Goal: Information Seeking & Learning: Learn about a topic

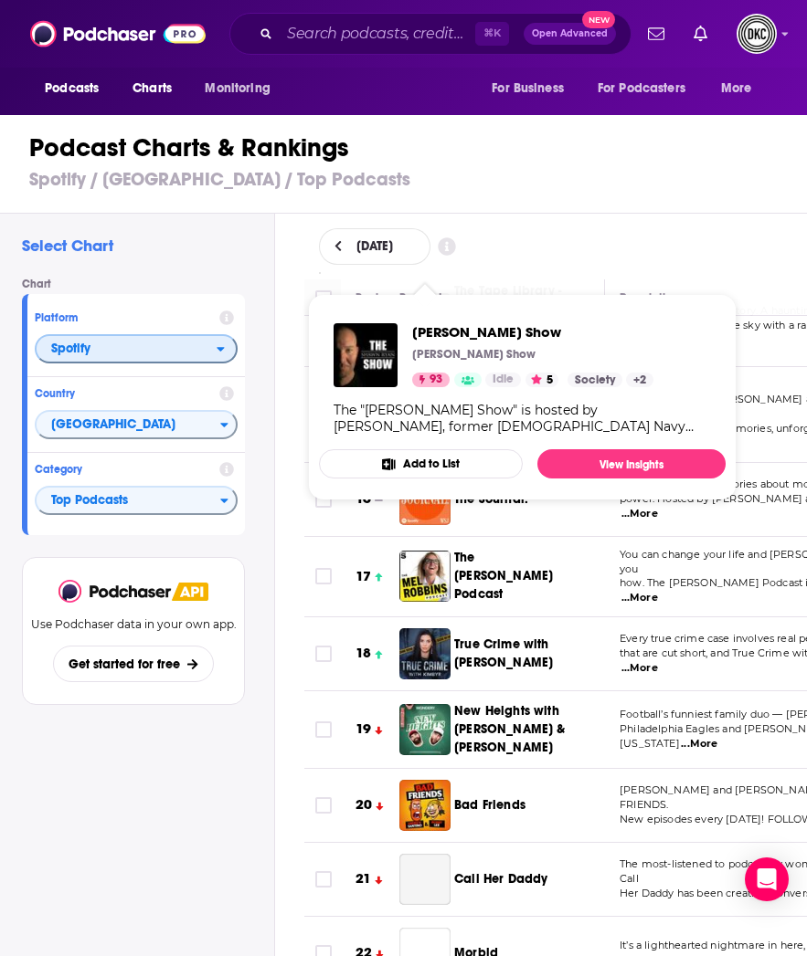
scroll to position [1092, 0]
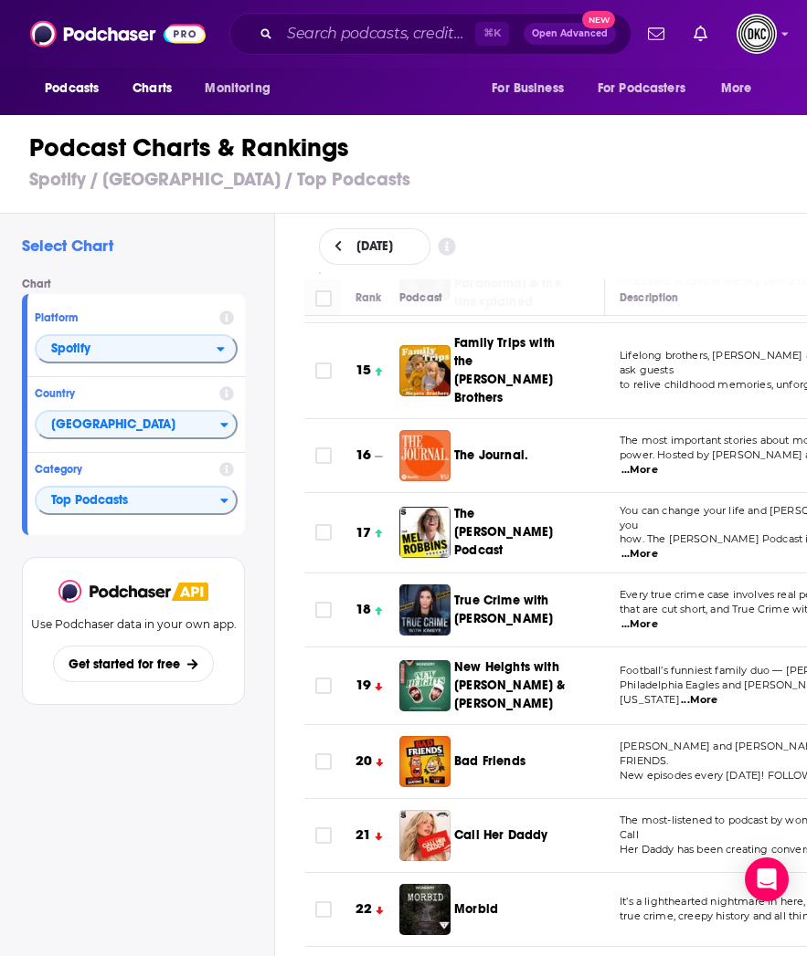
click at [200, 852] on div "Select Chart Chart Platform Spotify Country [GEOGRAPHIC_DATA] Category Top Podc…" at bounding box center [137, 637] width 274 height 846
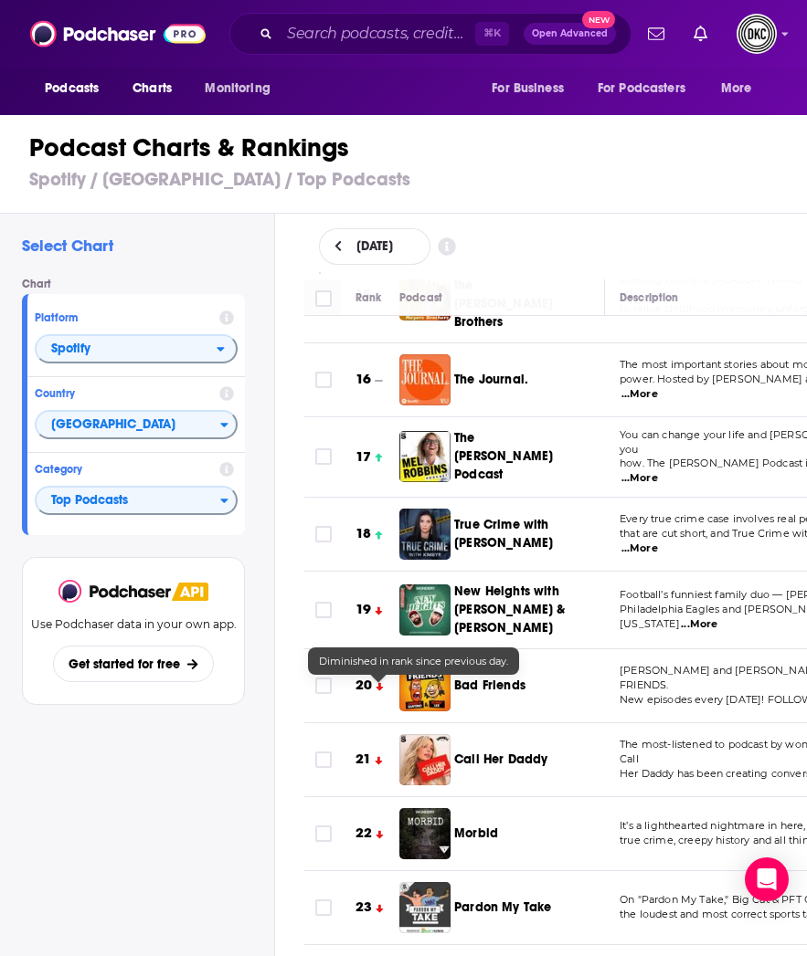
scroll to position [1180, 0]
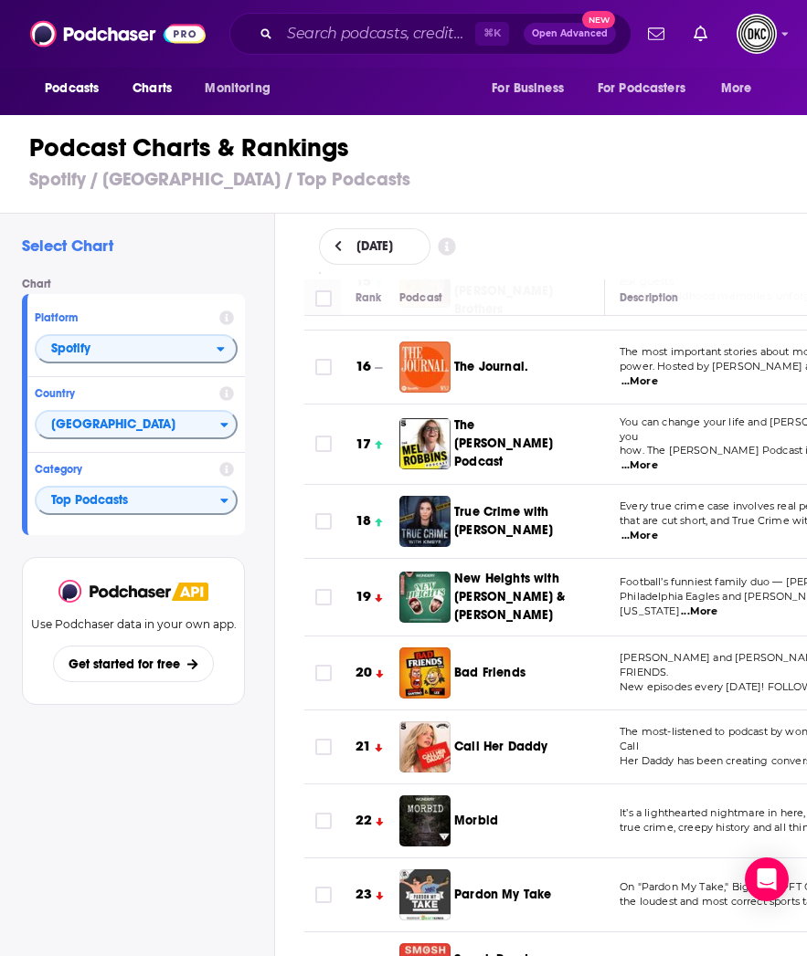
click at [185, 180] on h3 "Spotify / [GEOGRAPHIC_DATA] / Top Podcasts" at bounding box center [411, 179] width 764 height 23
click at [90, 87] on span "Podcasts" at bounding box center [72, 89] width 54 height 26
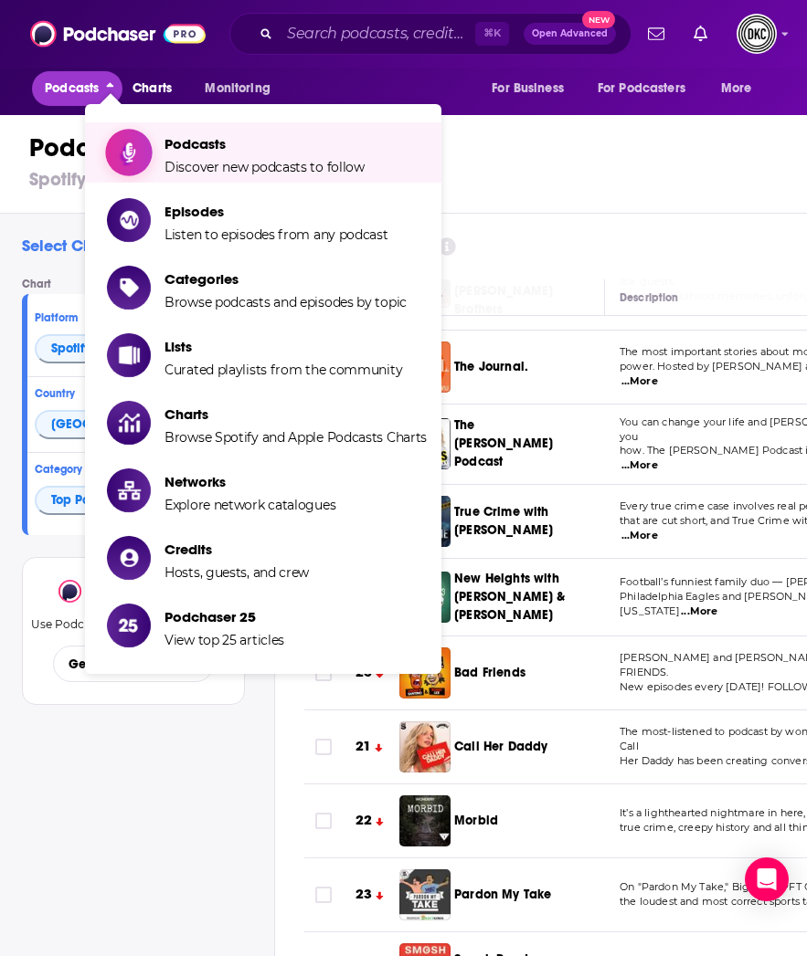
click at [201, 165] on span "Discover new podcasts to follow" at bounding box center [264, 167] width 200 height 16
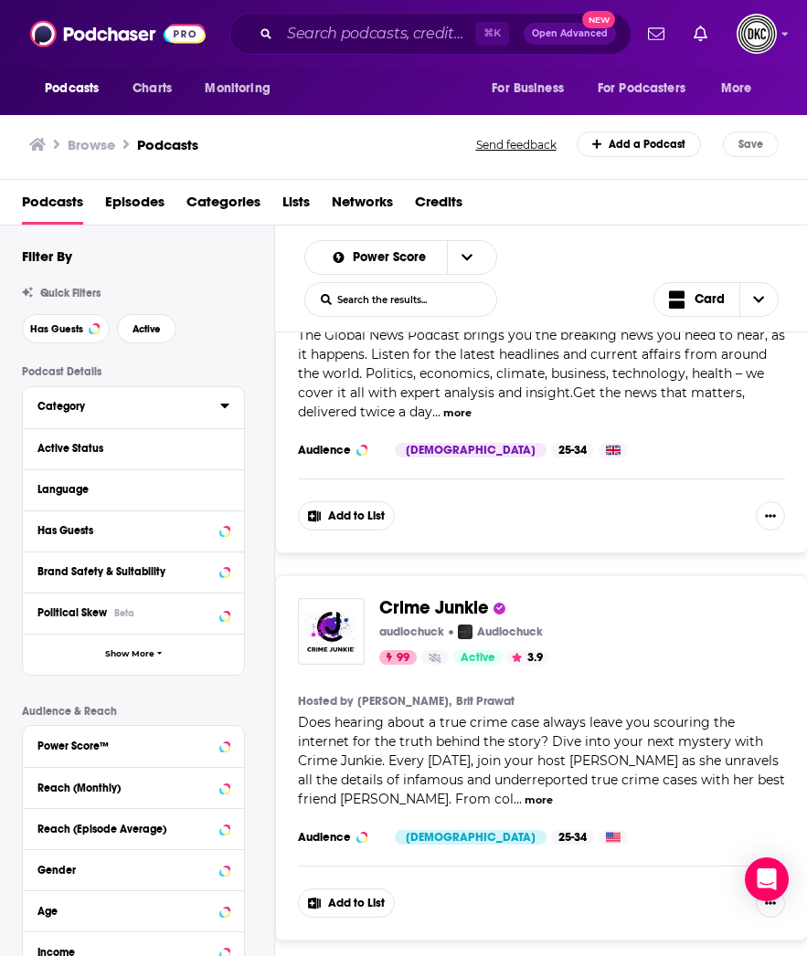
click at [65, 410] on div "Category" at bounding box center [122, 406] width 171 height 13
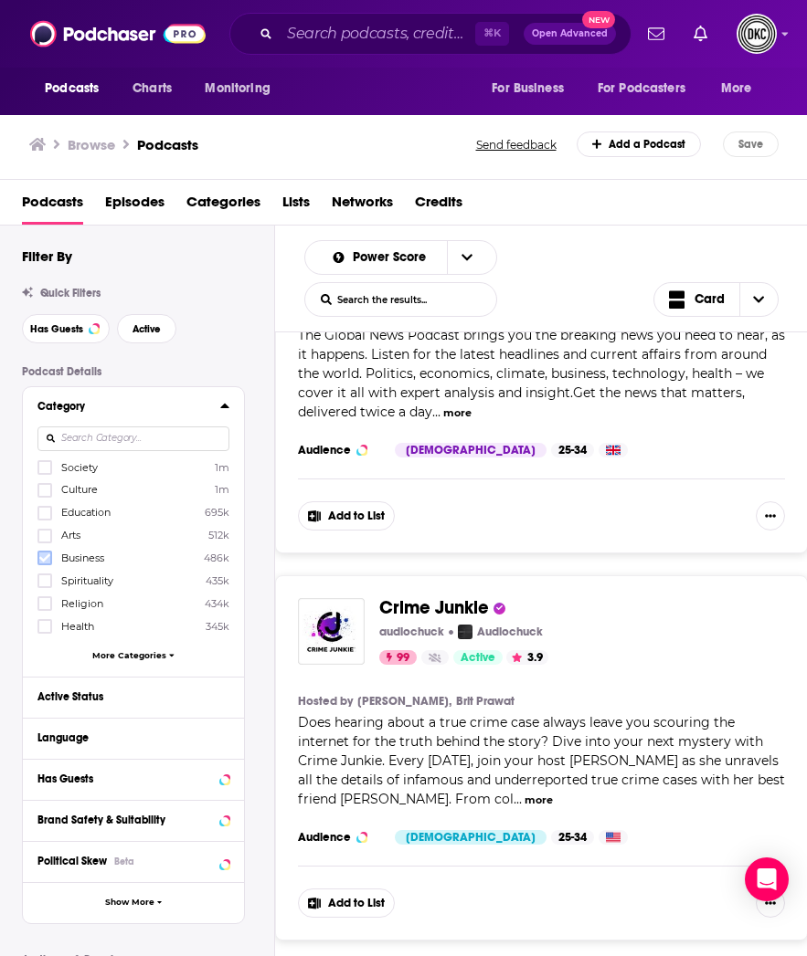
click at [46, 556] on icon at bounding box center [44, 558] width 11 height 8
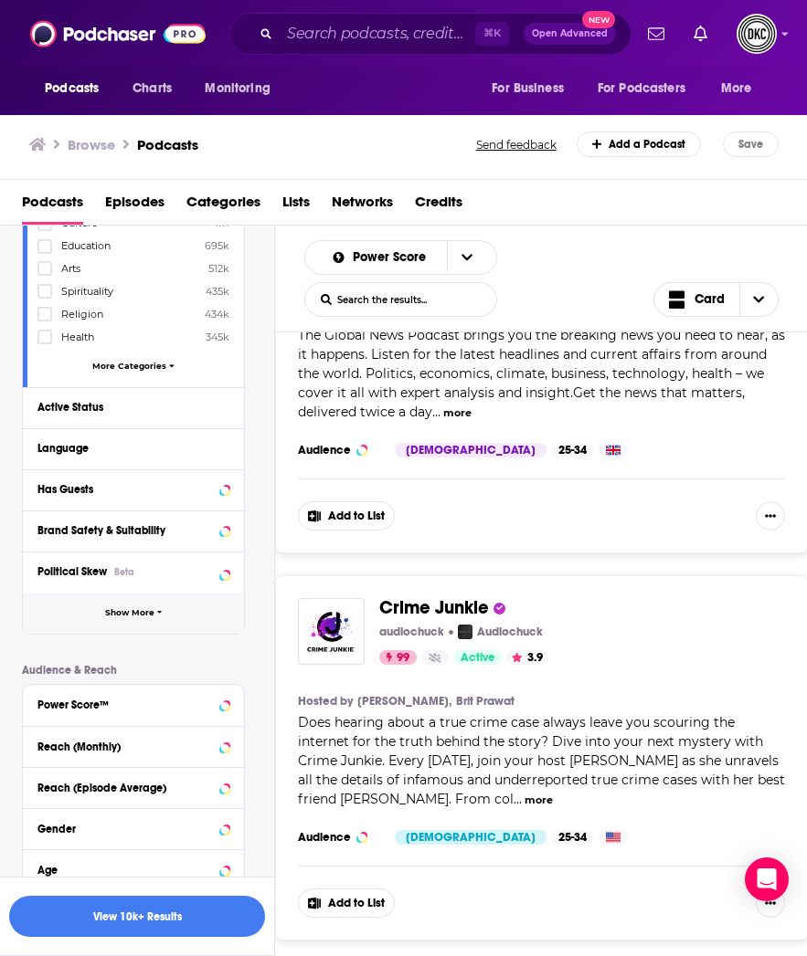
scroll to position [302, 0]
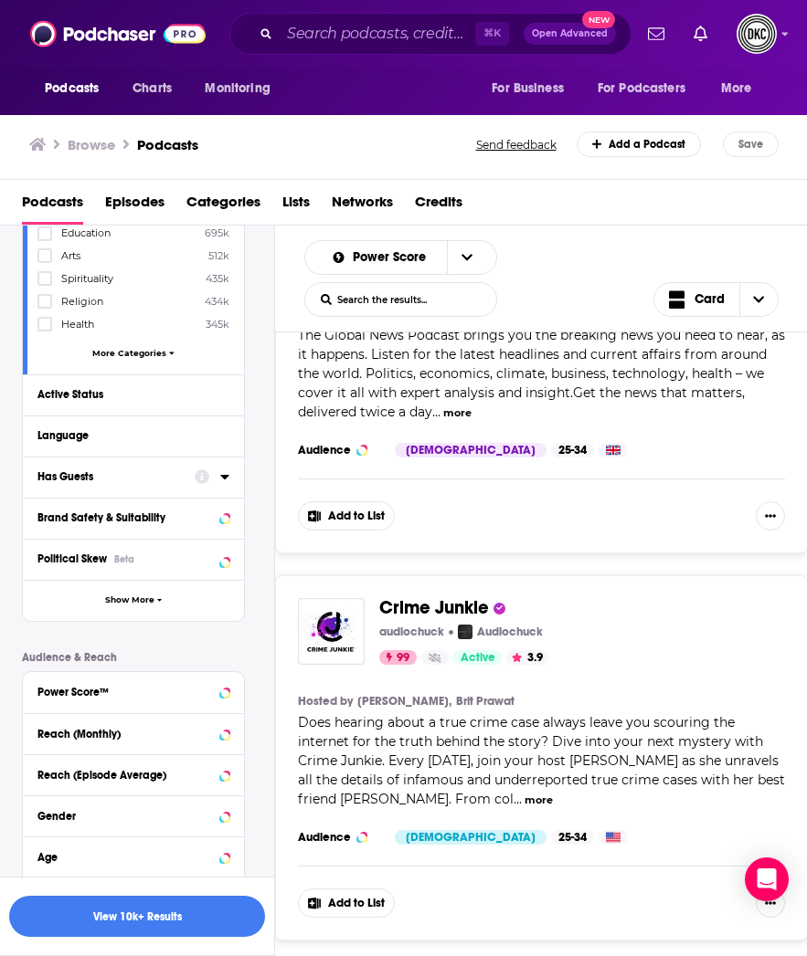
click at [225, 480] on icon at bounding box center [224, 477] width 9 height 15
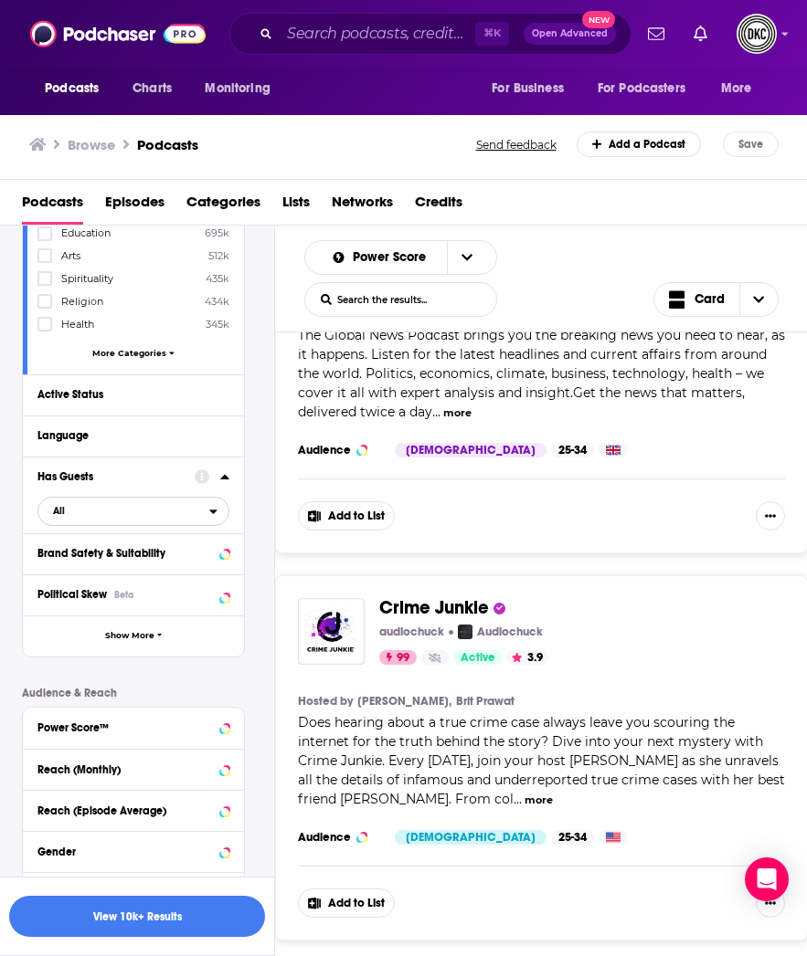
click at [131, 507] on span "All" at bounding box center [123, 511] width 171 height 24
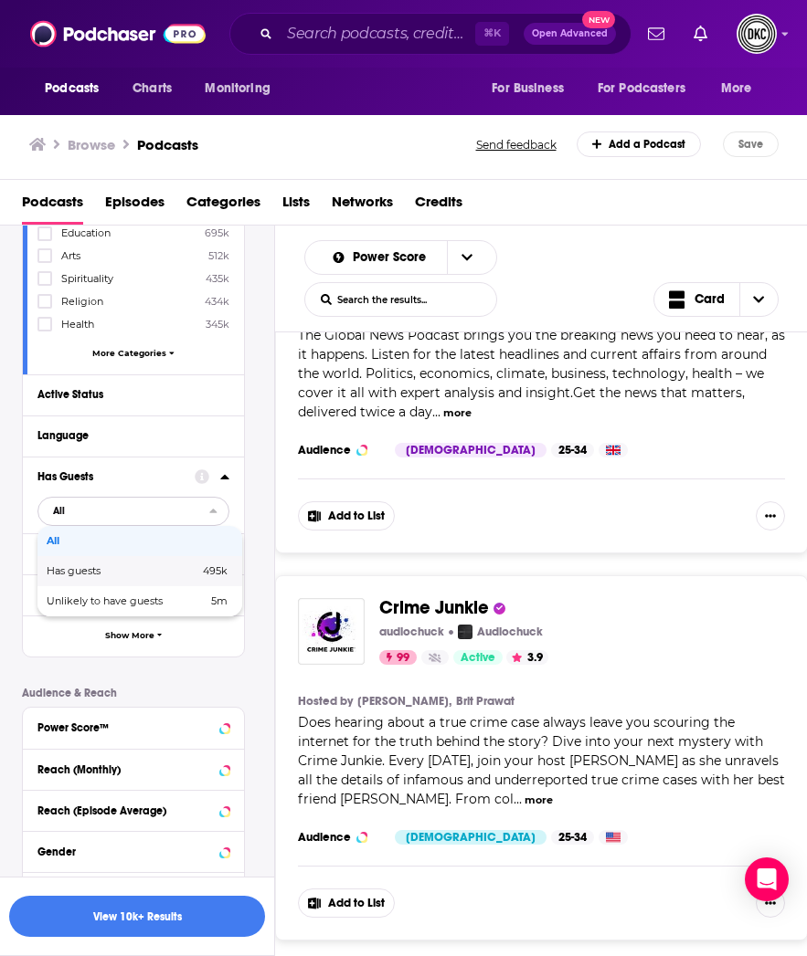
click at [121, 573] on span "Has guests" at bounding box center [98, 571] width 103 height 10
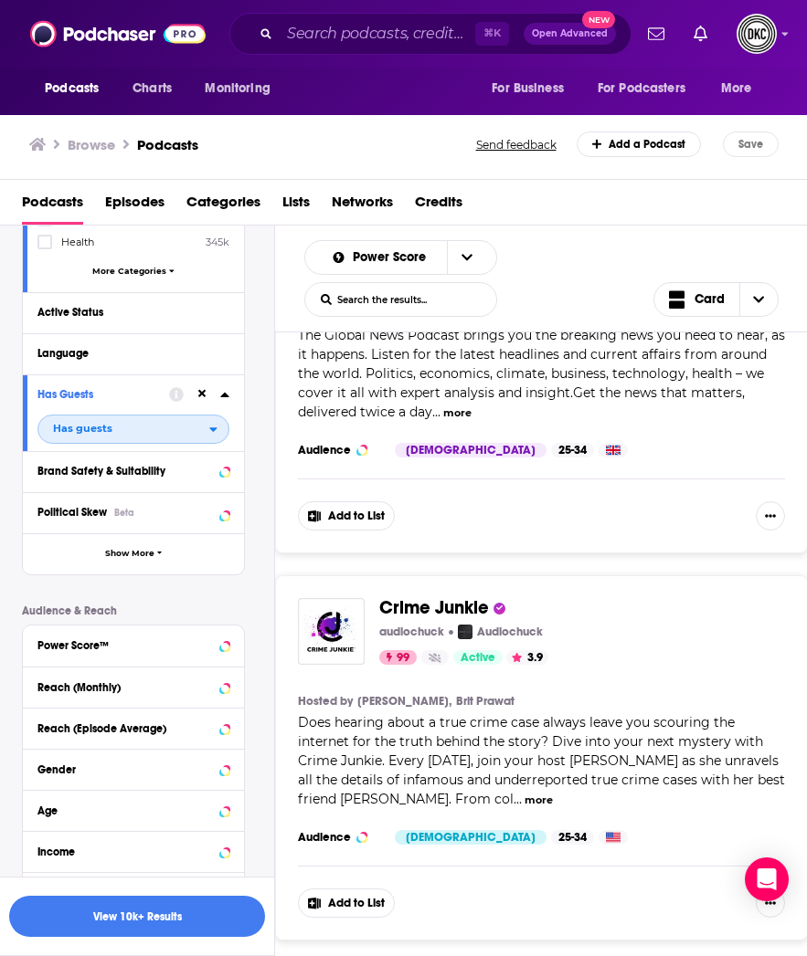
scroll to position [478, 0]
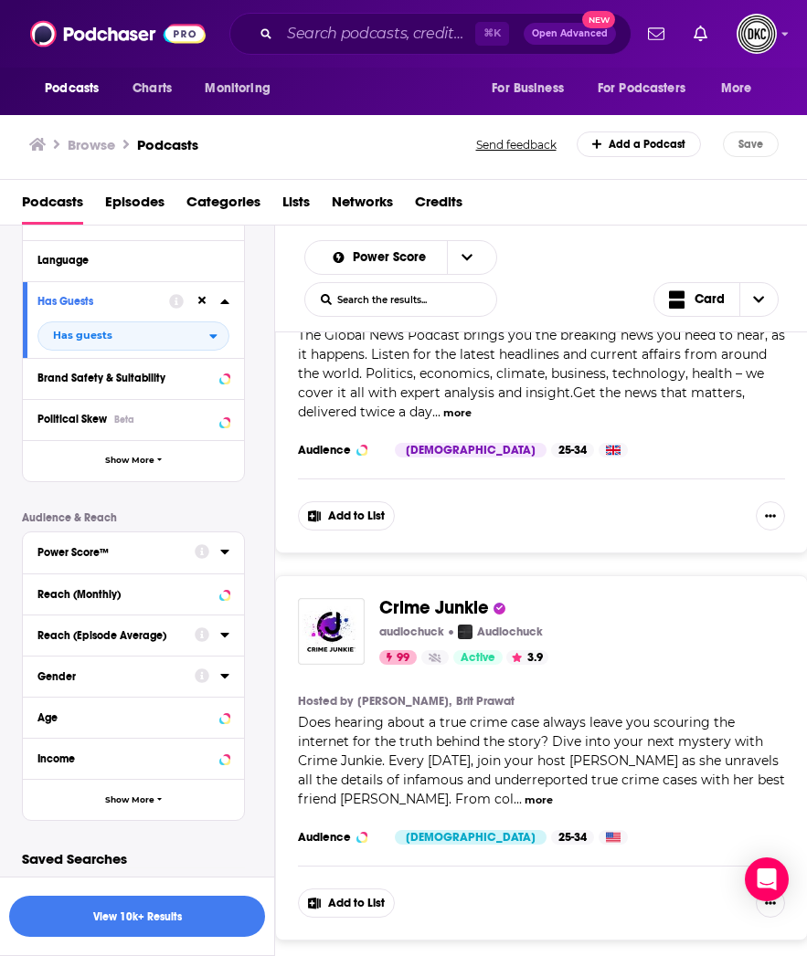
click at [224, 681] on icon at bounding box center [224, 676] width 9 height 15
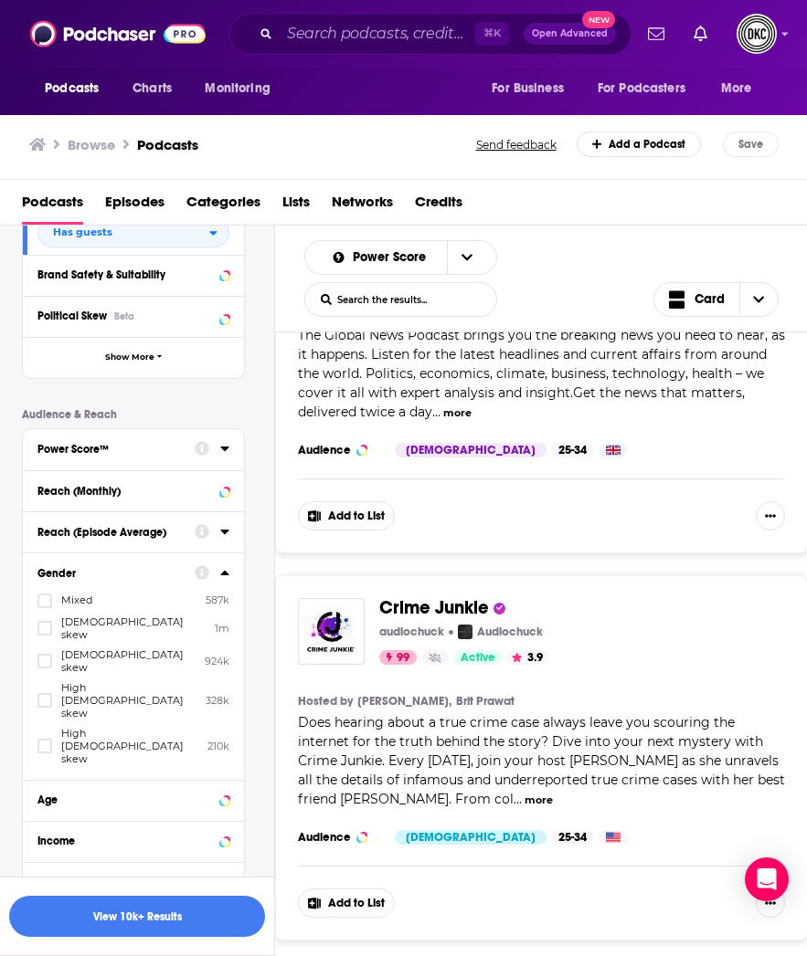
scroll to position [597, 0]
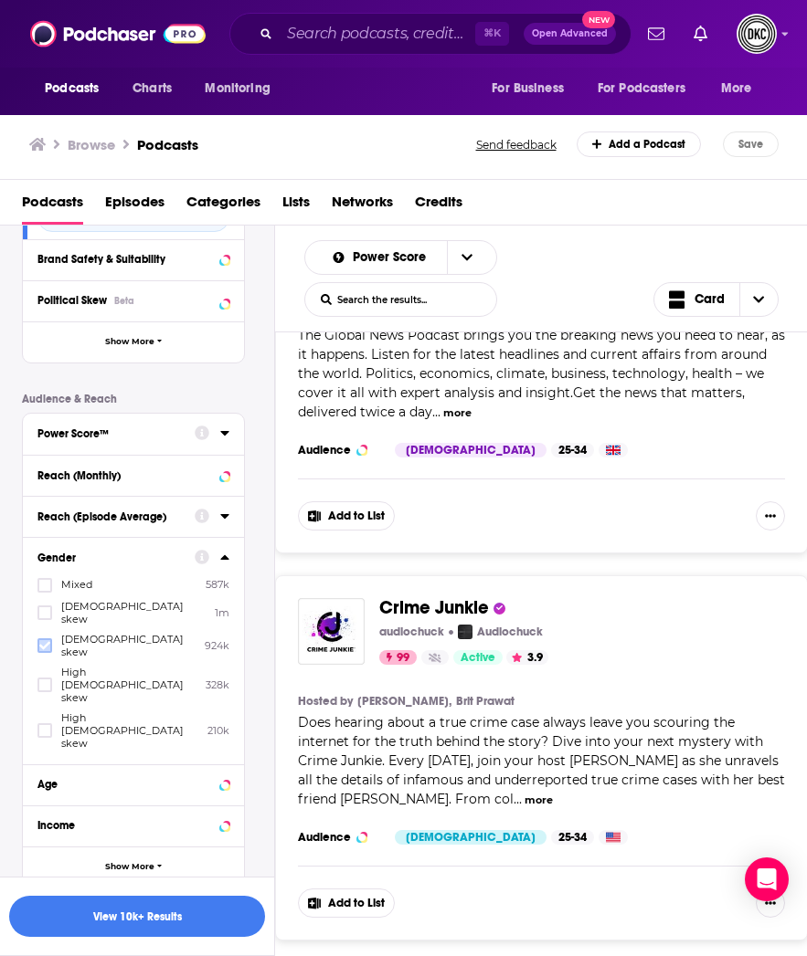
click at [41, 642] on icon at bounding box center [44, 646] width 11 height 8
click at [224, 559] on icon at bounding box center [224, 556] width 8 height 5
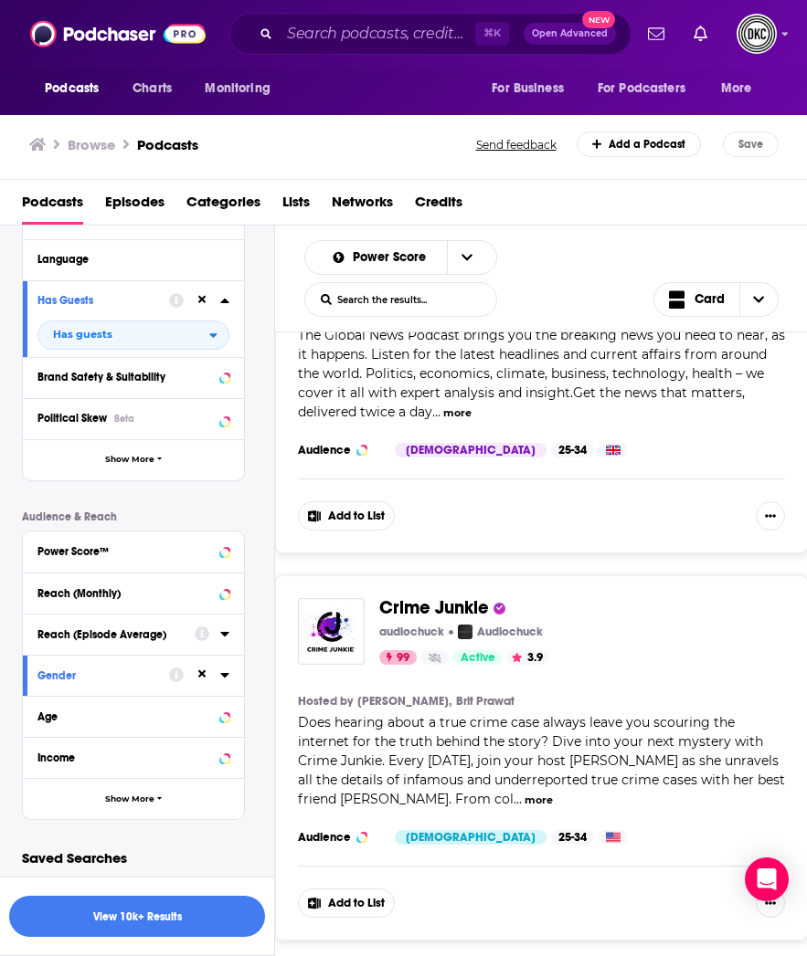
click at [224, 632] on icon at bounding box center [224, 634] width 8 height 5
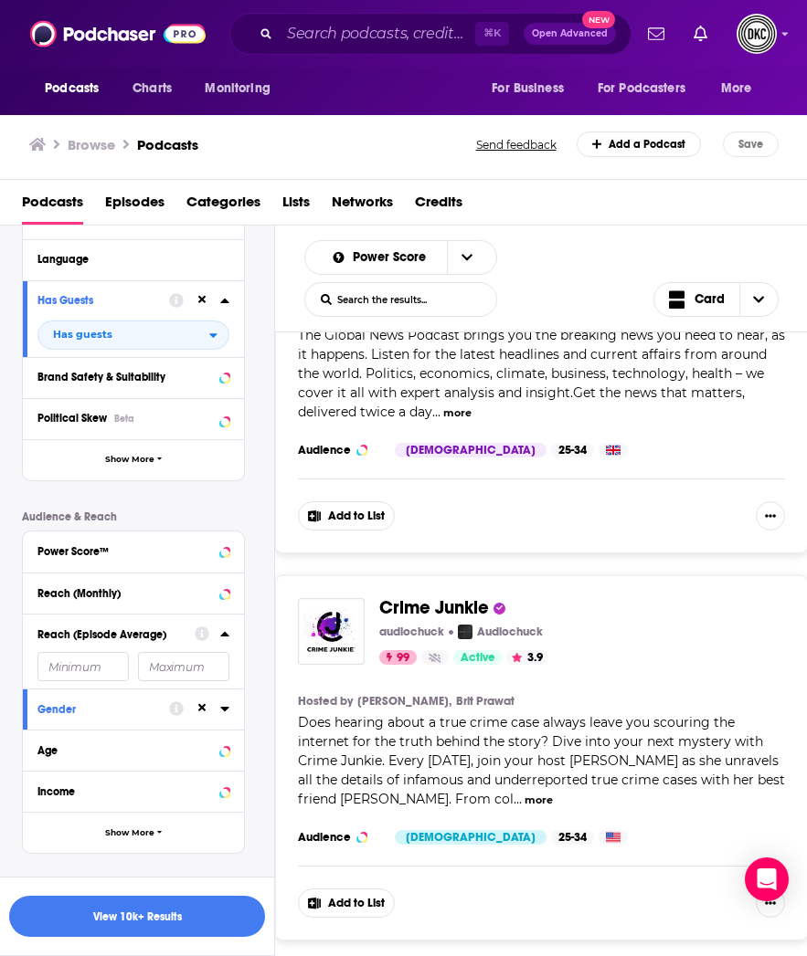
scroll to position [513, 0]
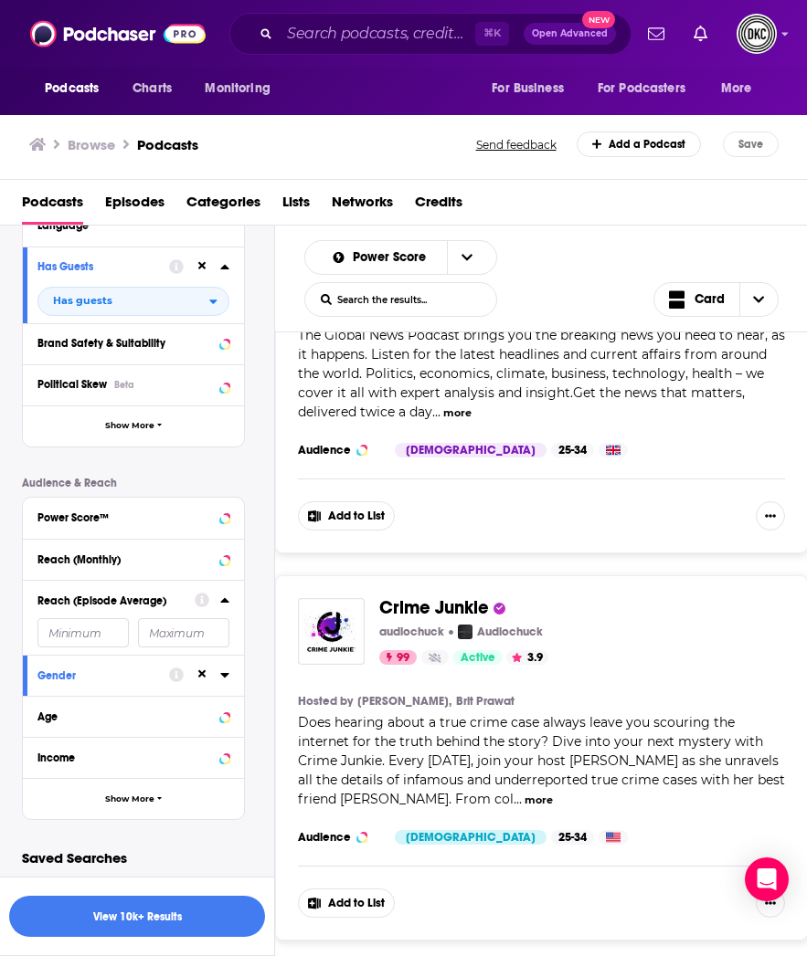
click at [227, 596] on icon at bounding box center [224, 600] width 9 height 15
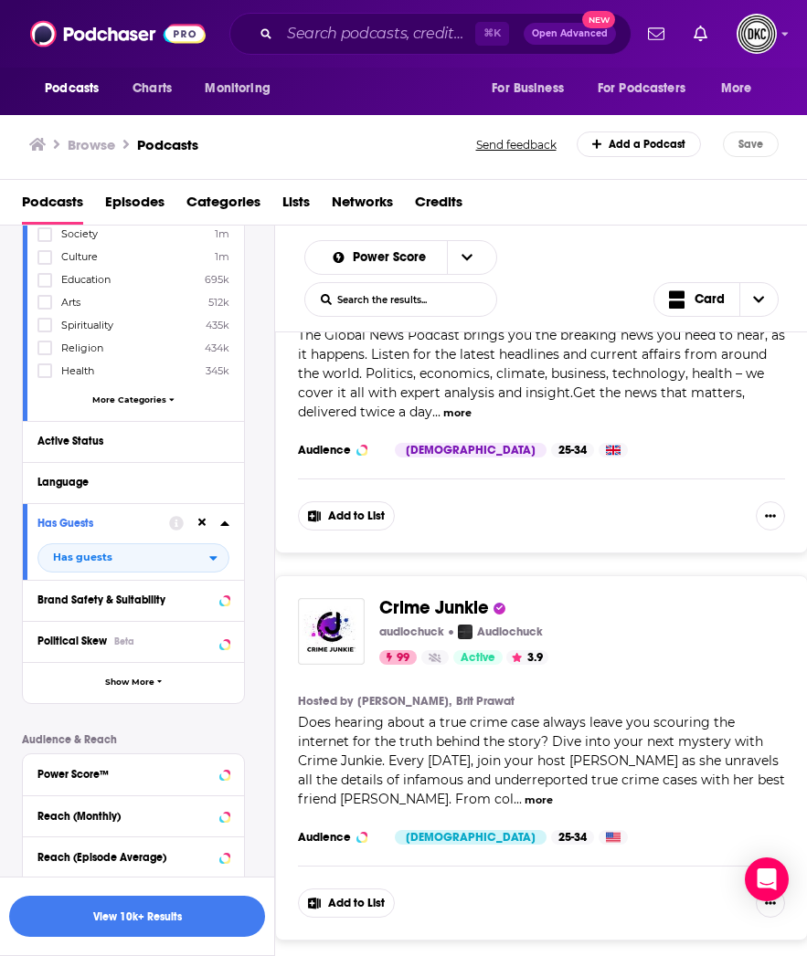
scroll to position [186, 0]
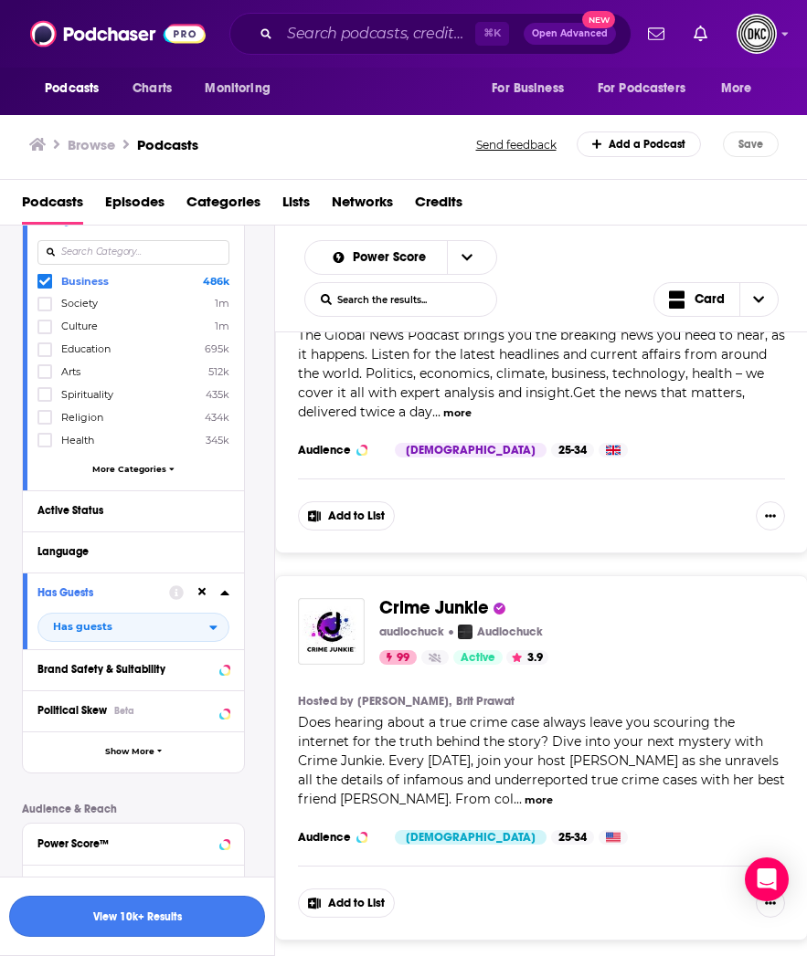
click at [171, 924] on button "View 10k+ Results" at bounding box center [137, 916] width 256 height 41
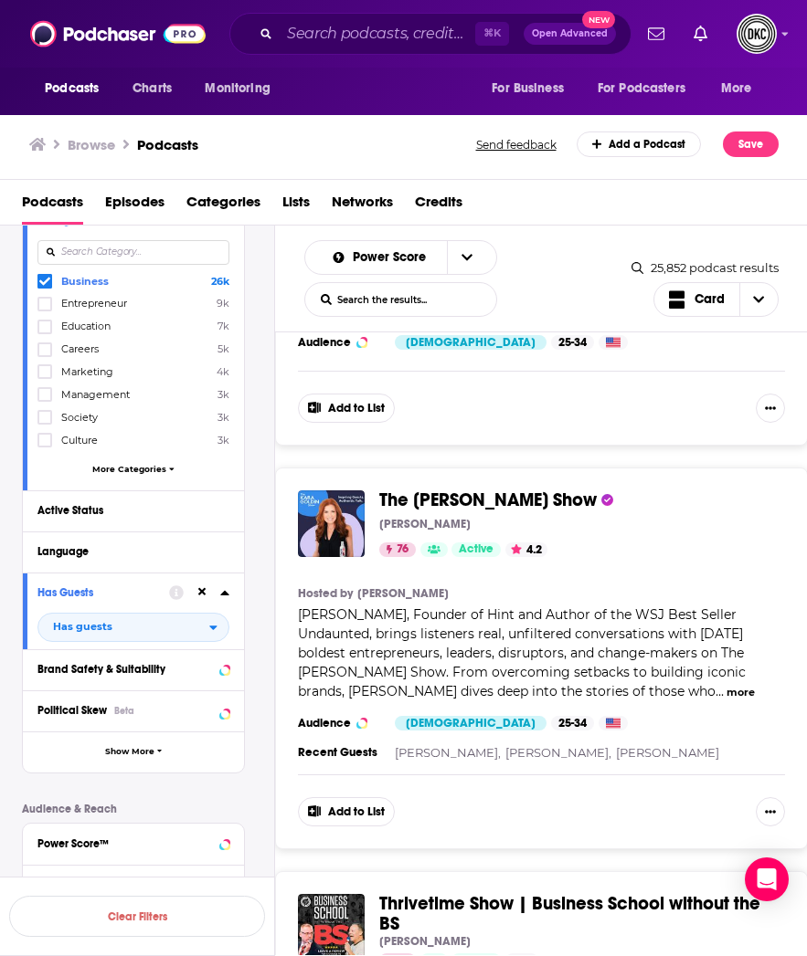
scroll to position [3905, 0]
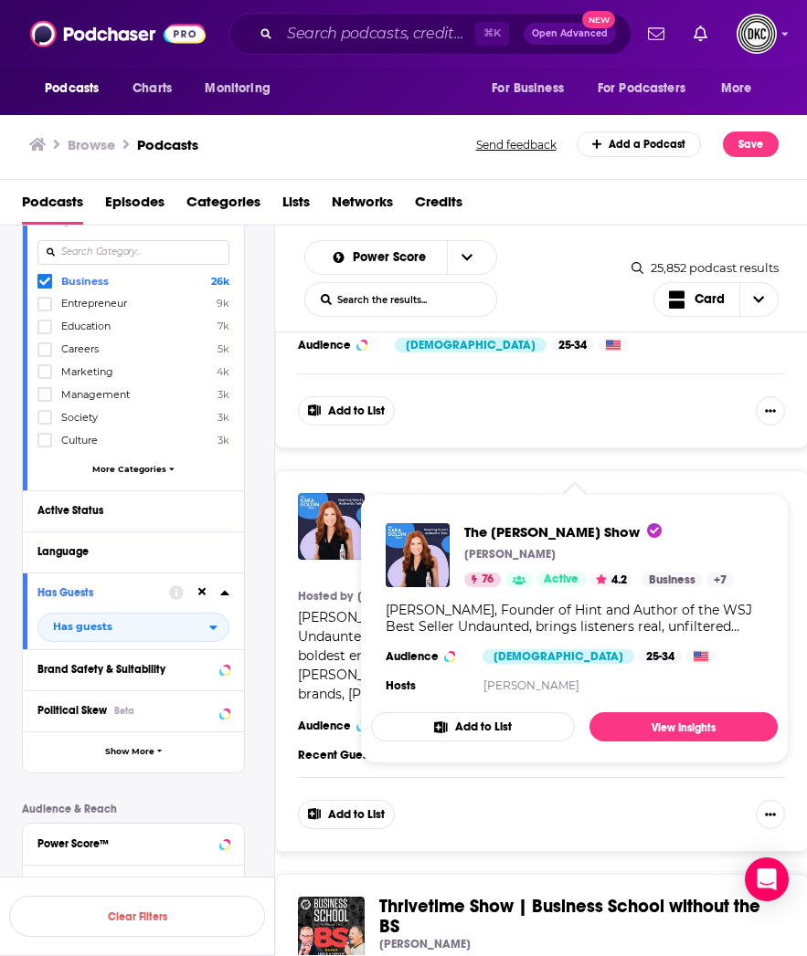
click at [487, 491] on span "The [PERSON_NAME] Show" at bounding box center [487, 502] width 217 height 23
